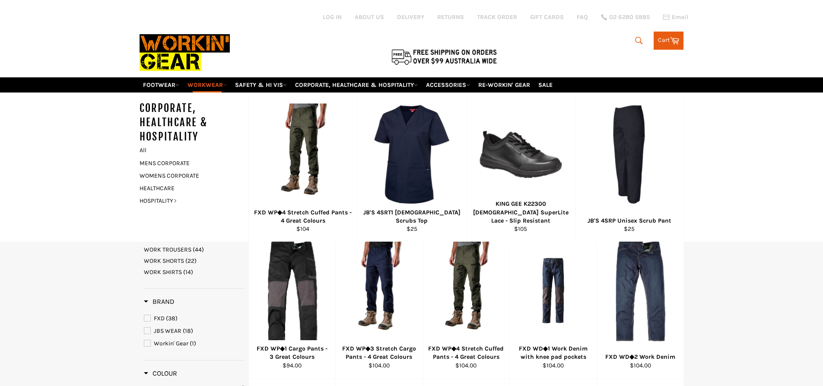
select select "******"
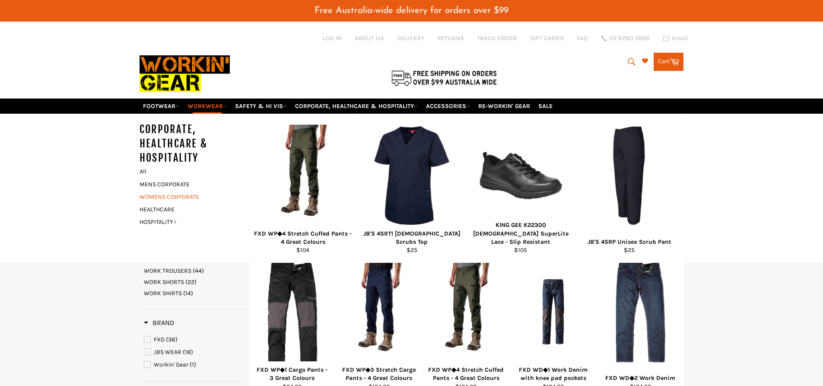
click at [194, 197] on link "WOMENS CORPORATE" at bounding box center [187, 197] width 105 height 13
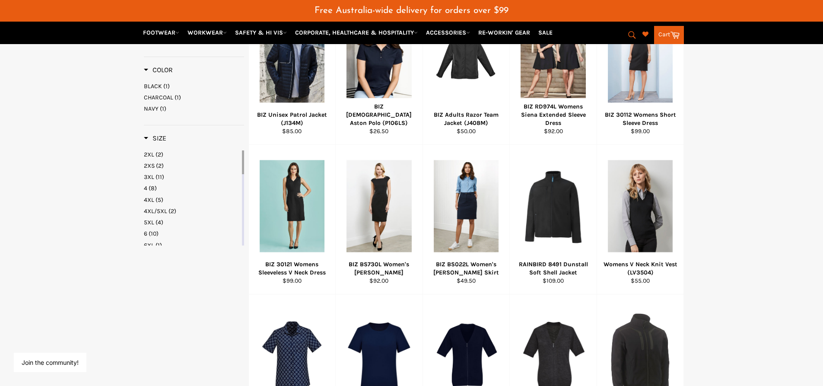
scroll to position [475, 0]
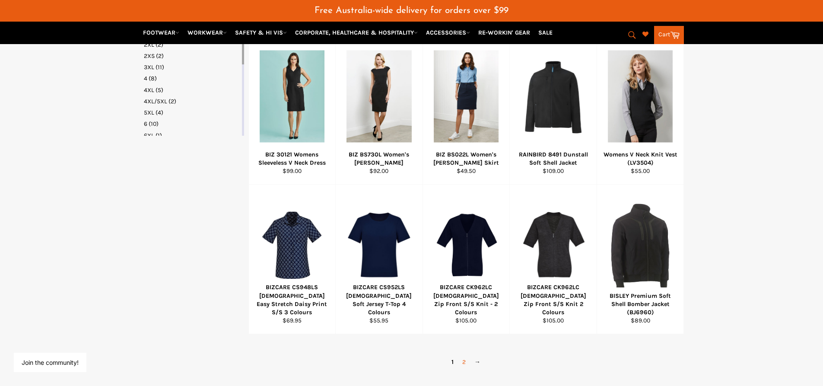
click at [463, 362] on link "2" at bounding box center [464, 362] width 12 height 13
